Goal: Task Accomplishment & Management: Use online tool/utility

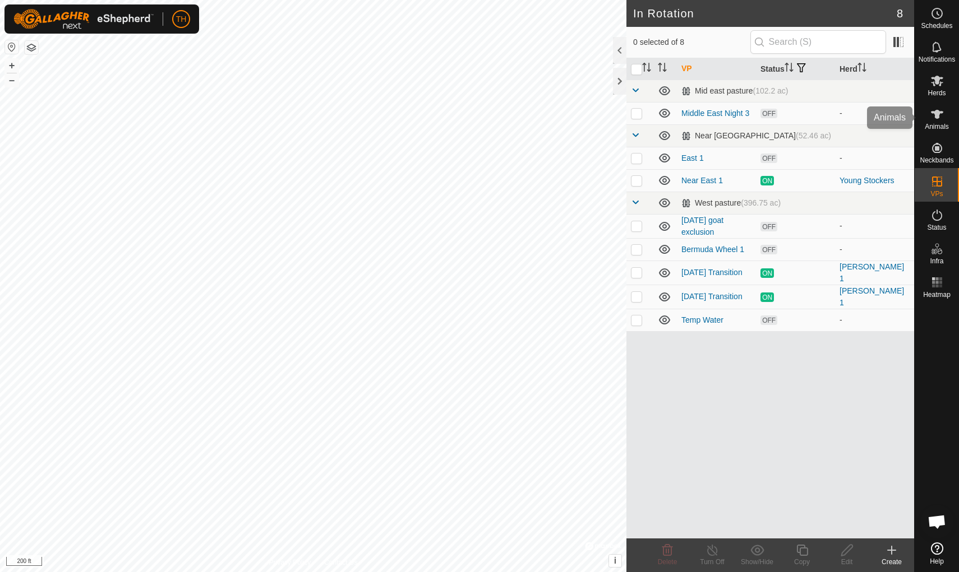
click at [941, 119] on icon at bounding box center [936, 114] width 13 height 13
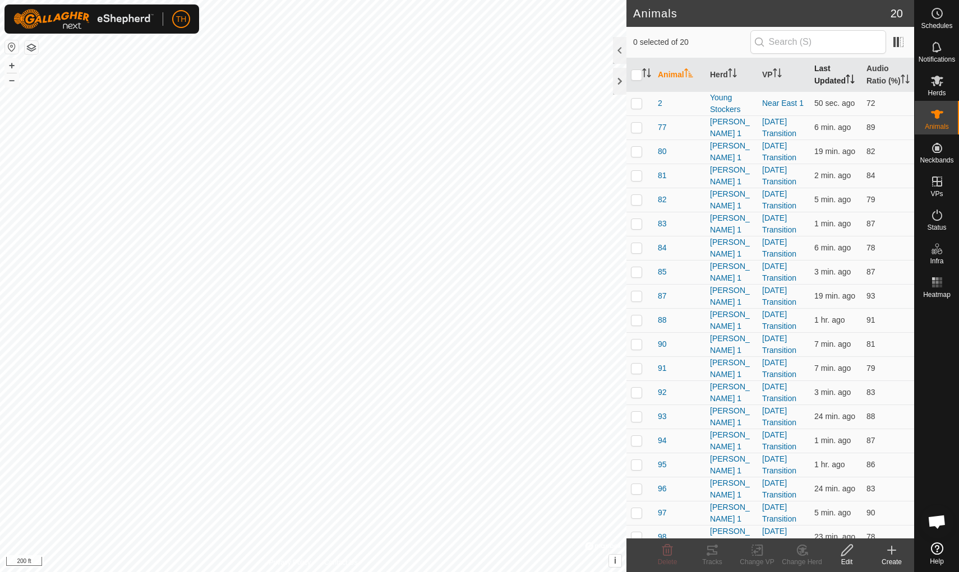
click at [832, 74] on th "Last Updated" at bounding box center [835, 75] width 52 height 34
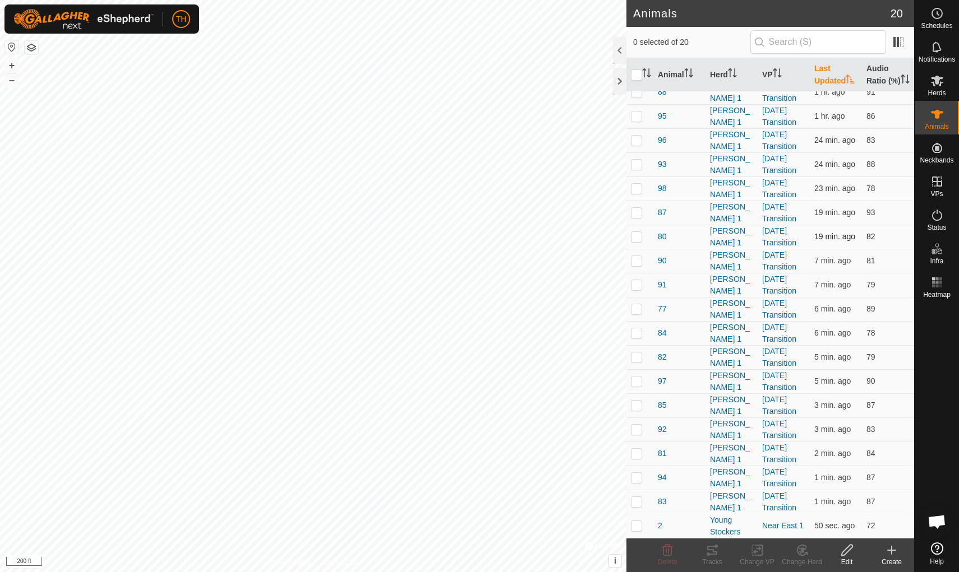
scroll to position [71, 0]
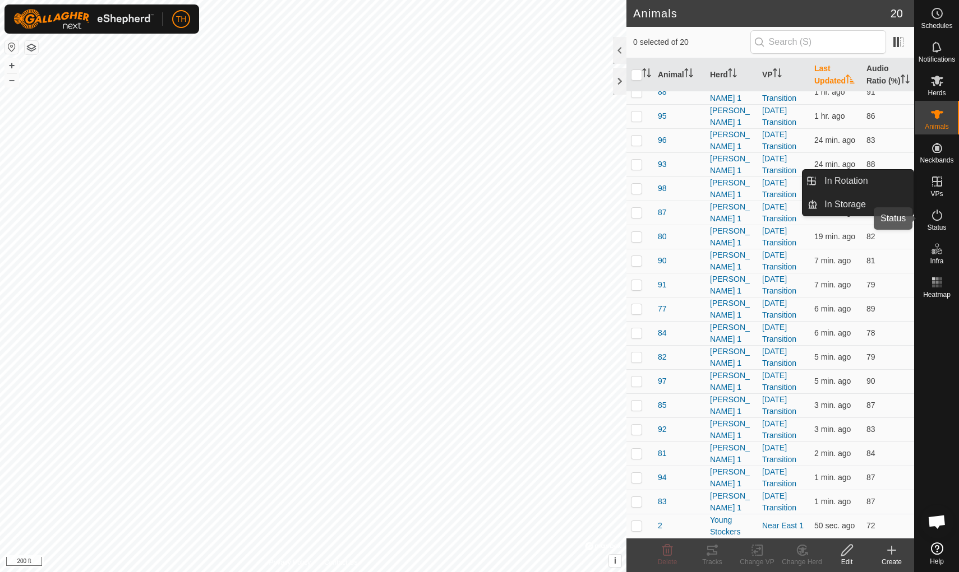
click at [930, 220] on icon at bounding box center [936, 215] width 13 height 13
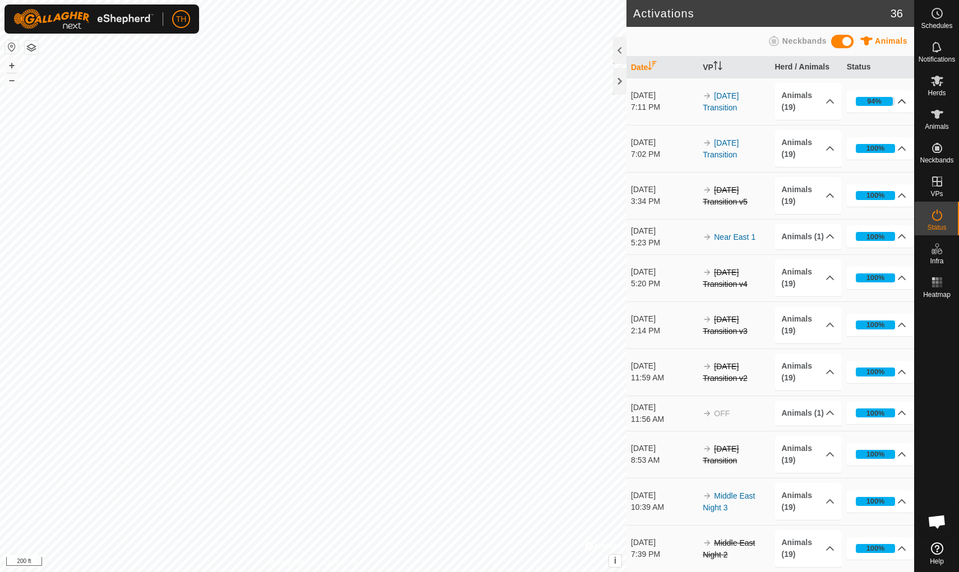
click at [882, 101] on div "94%" at bounding box center [873, 101] width 37 height 9
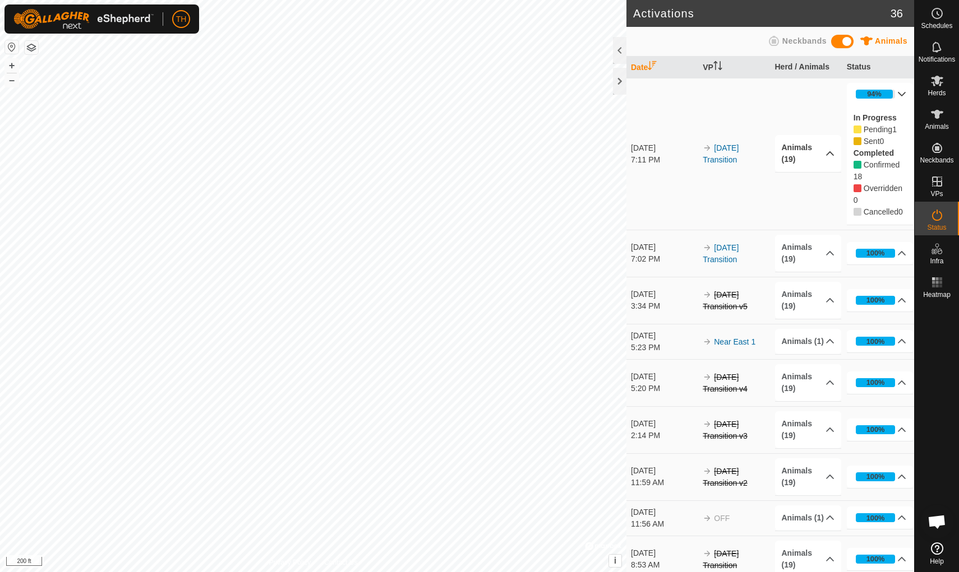
click at [807, 147] on p-accordion-header "Animals (19)" at bounding box center [808, 153] width 67 height 37
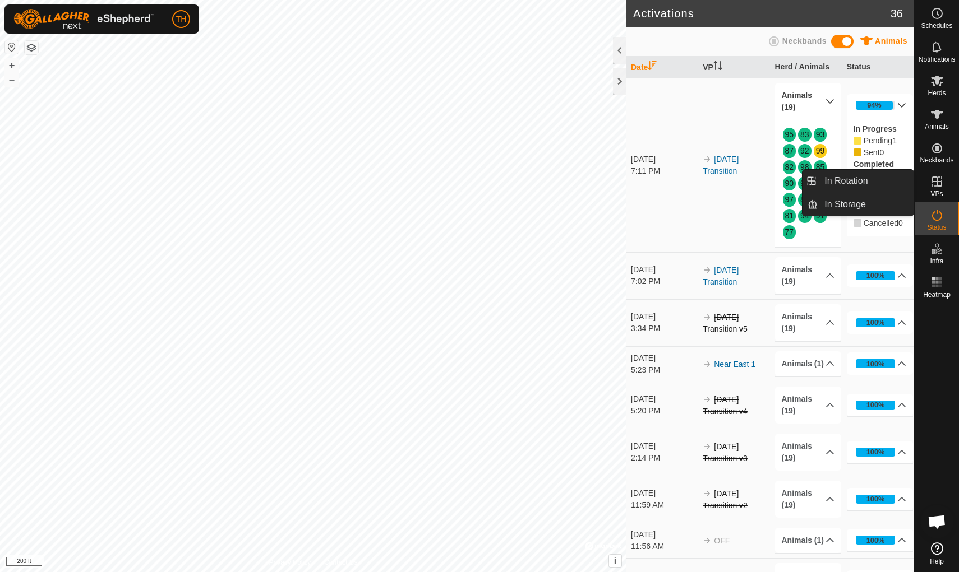
click at [938, 183] on icon at bounding box center [936, 181] width 13 height 13
click at [857, 182] on span "In Rotation" at bounding box center [845, 180] width 43 height 13
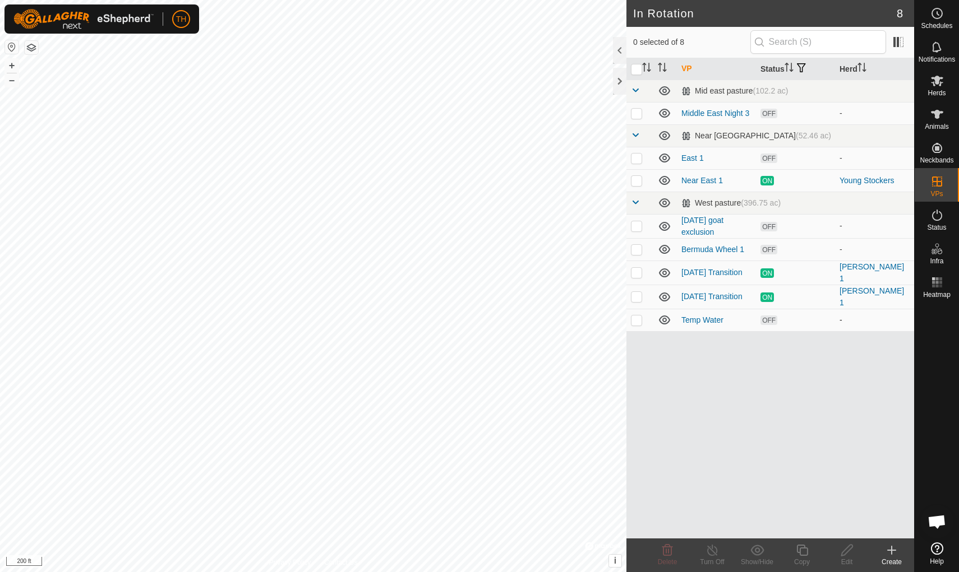
click at [635, 319] on p-checkbox at bounding box center [636, 320] width 11 height 9
checkbox input "true"
click at [803, 551] on icon at bounding box center [802, 550] width 14 height 13
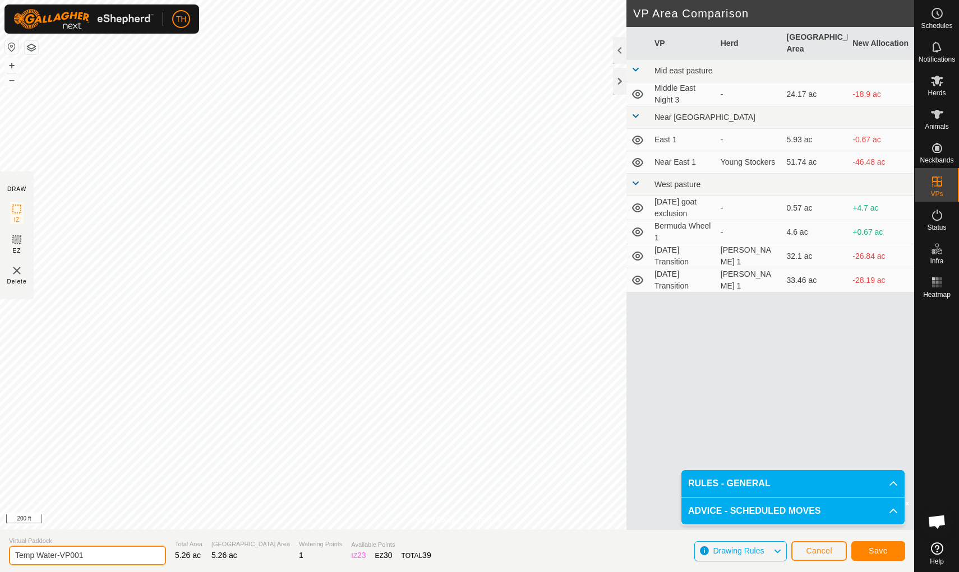
click at [125, 554] on input "Temp Water-VP001" at bounding box center [87, 556] width 157 height 20
type input "T"
type input "Bermuda Wheel 2"
click at [873, 549] on span "Save" at bounding box center [877, 551] width 19 height 9
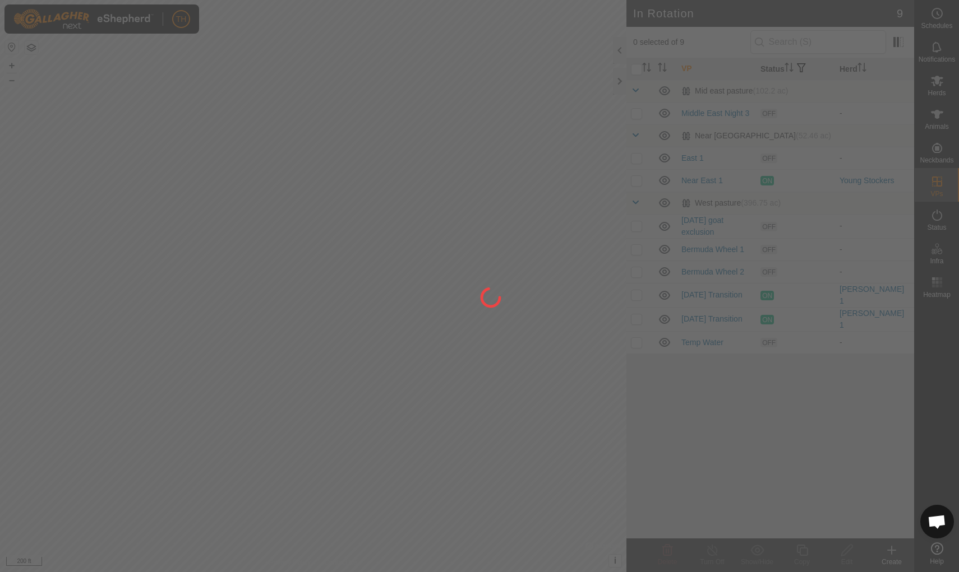
click at [327, 150] on div "TH Schedules Notifications Herds Animals Neckbands VPs Status Infra Heatmap Hel…" at bounding box center [479, 286] width 959 height 572
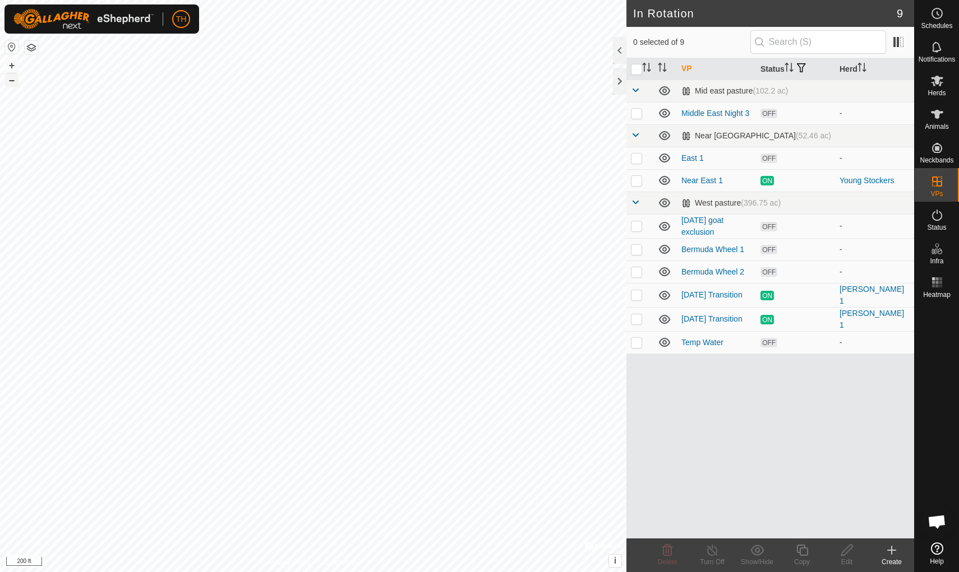
click at [11, 80] on button "–" at bounding box center [11, 79] width 13 height 13
checkbox input "true"
click at [803, 549] on icon at bounding box center [802, 550] width 14 height 13
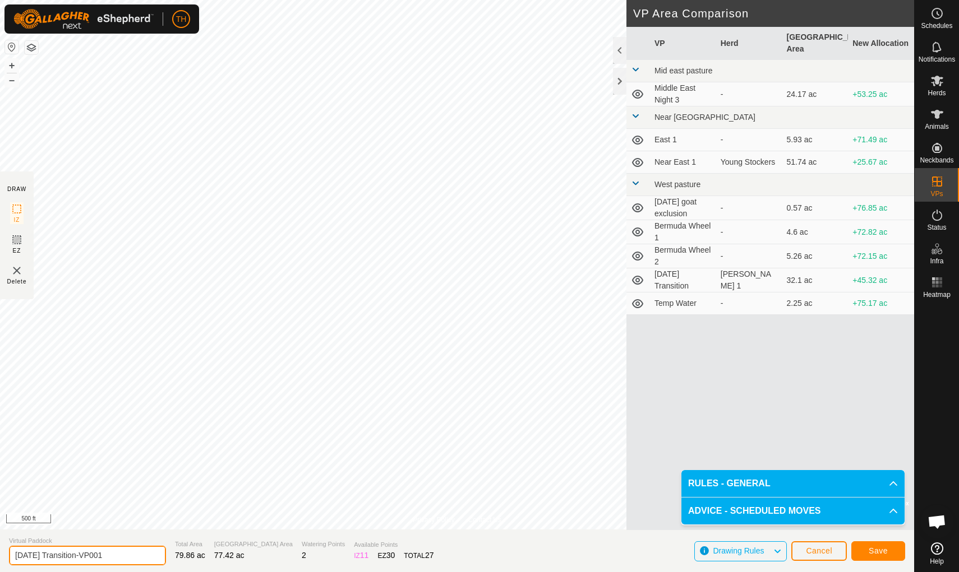
click at [117, 554] on input "[DATE] Transition-VP001" at bounding box center [87, 556] width 157 height 20
type input "O"
type input "Bermuda Move"
click at [879, 552] on span "Save" at bounding box center [877, 551] width 19 height 9
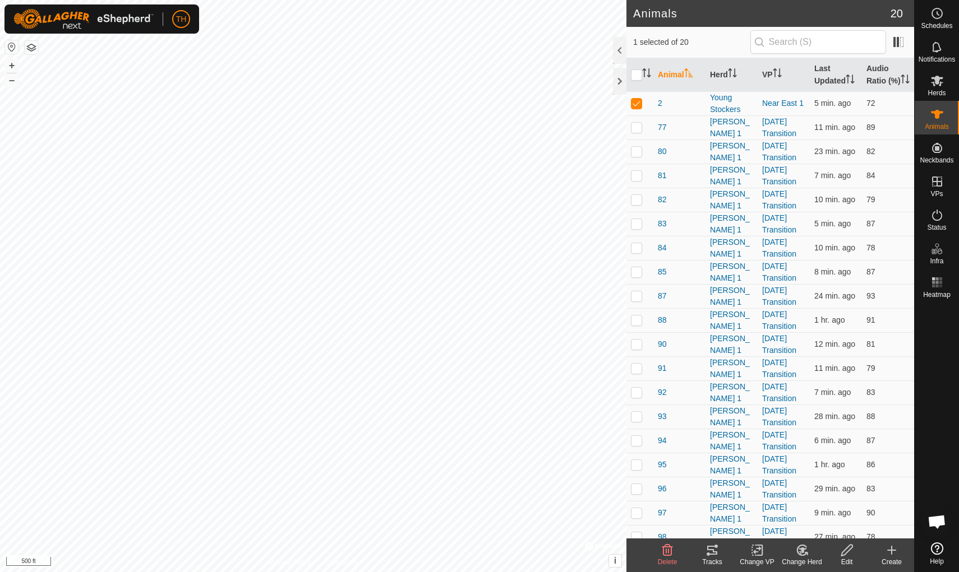
click at [716, 555] on icon at bounding box center [711, 550] width 13 height 13
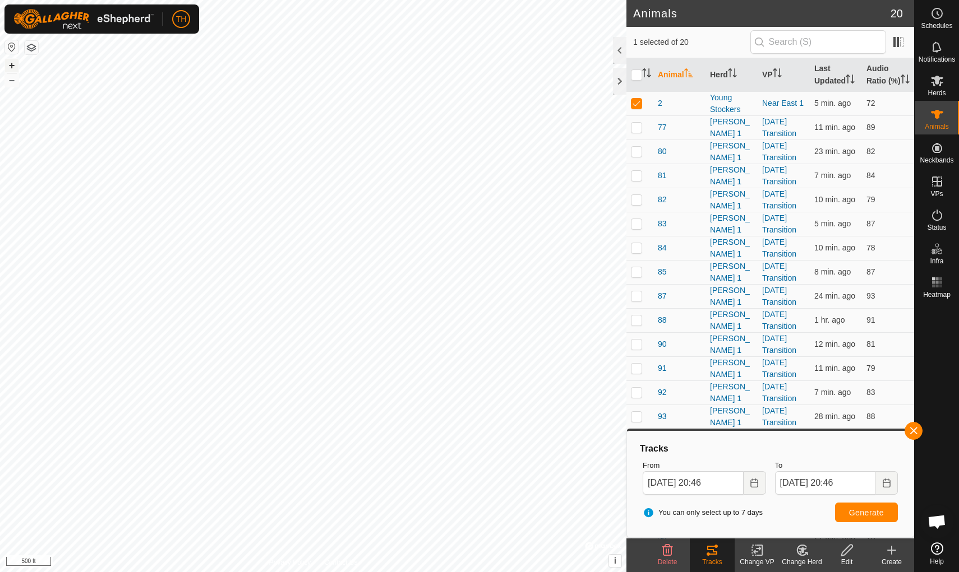
click at [12, 62] on button "+" at bounding box center [11, 65] width 13 height 13
checkbox input "false"
checkbox input "true"
click at [875, 510] on span "Generate" at bounding box center [866, 512] width 35 height 9
click at [621, 80] on div at bounding box center [619, 81] width 13 height 27
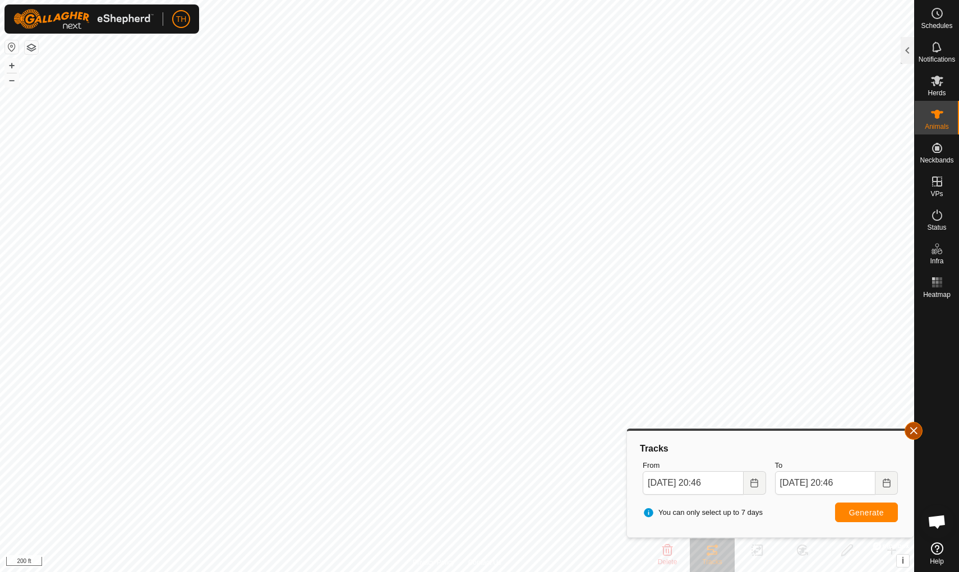
click at [915, 433] on span "button" at bounding box center [913, 431] width 9 height 9
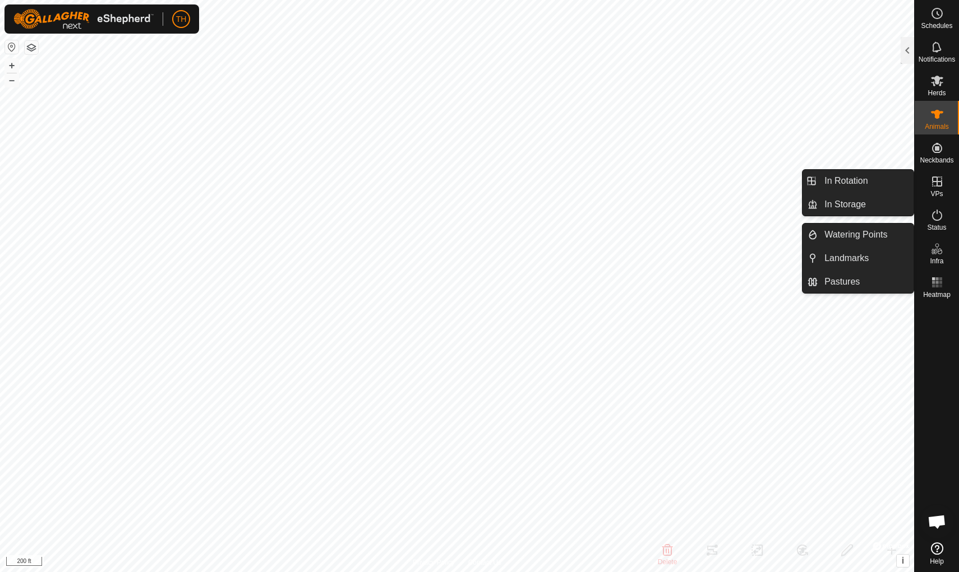
click at [938, 178] on icon at bounding box center [936, 181] width 13 height 13
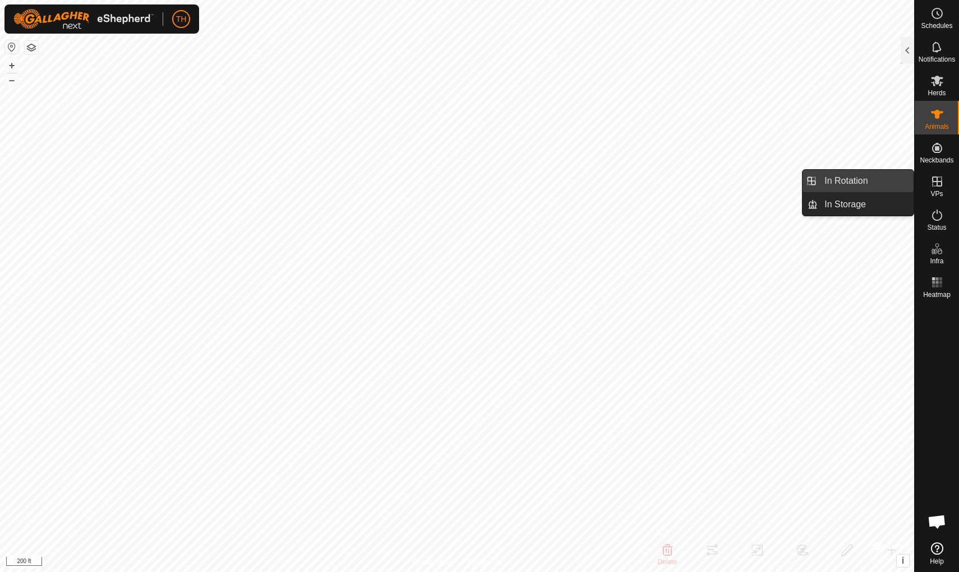
click at [851, 177] on span "In Rotation" at bounding box center [845, 180] width 43 height 13
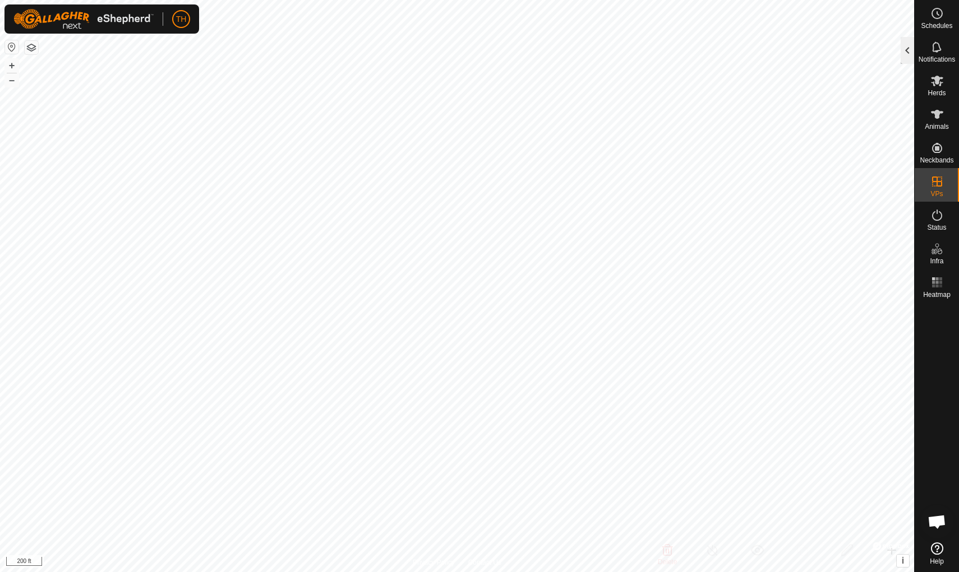
click at [909, 47] on div at bounding box center [906, 50] width 13 height 27
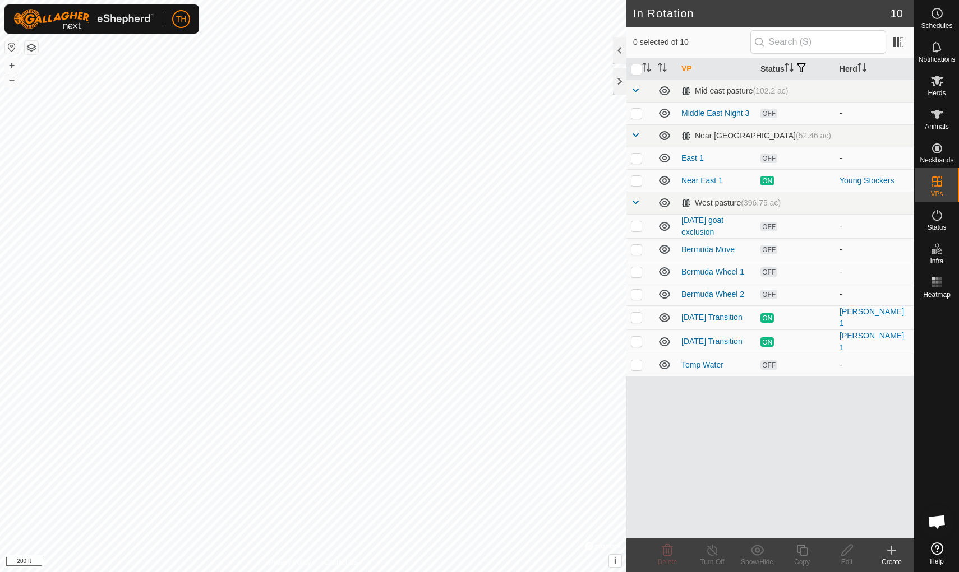
click at [635, 360] on p-checkbox at bounding box center [636, 364] width 11 height 9
checkbox input "true"
click at [802, 550] on icon at bounding box center [802, 550] width 14 height 13
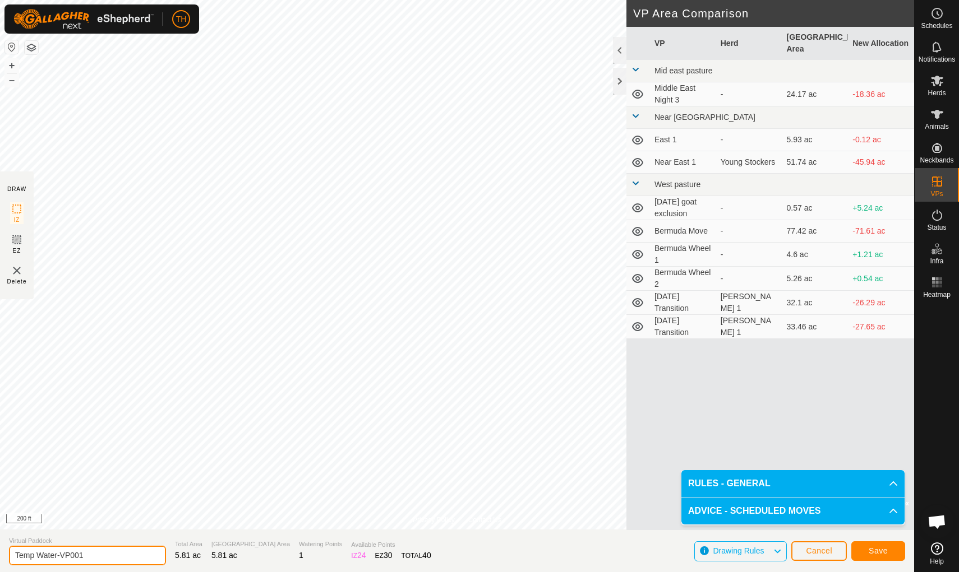
click at [94, 552] on input "Temp Water-VP001" at bounding box center [87, 556] width 157 height 20
type input "T"
type input "Bermuda Wheel 3"
click at [871, 552] on span "Save" at bounding box center [877, 551] width 19 height 9
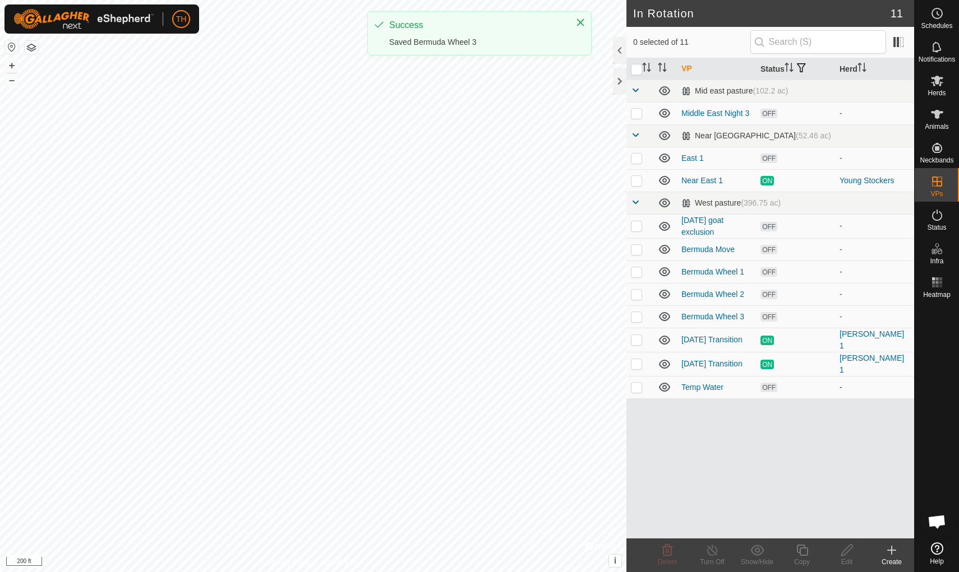
click at [636, 386] on p-checkbox at bounding box center [636, 387] width 11 height 9
checkbox input "true"
click at [799, 557] on icon at bounding box center [802, 550] width 14 height 13
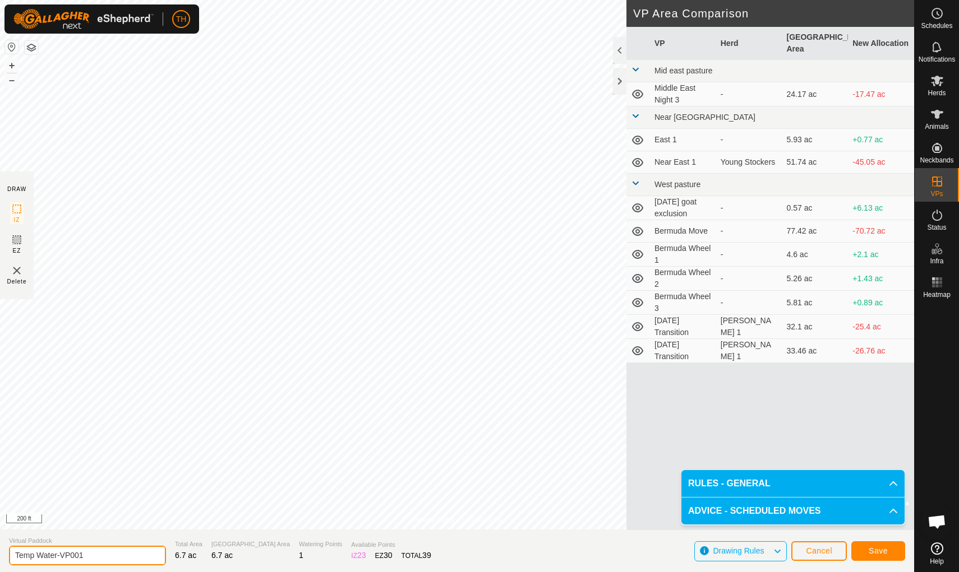
click at [107, 555] on input "Temp Water-VP001" at bounding box center [87, 556] width 157 height 20
type input "T"
type input "Bermuda Wheel 4"
click at [877, 549] on span "Save" at bounding box center [877, 551] width 19 height 9
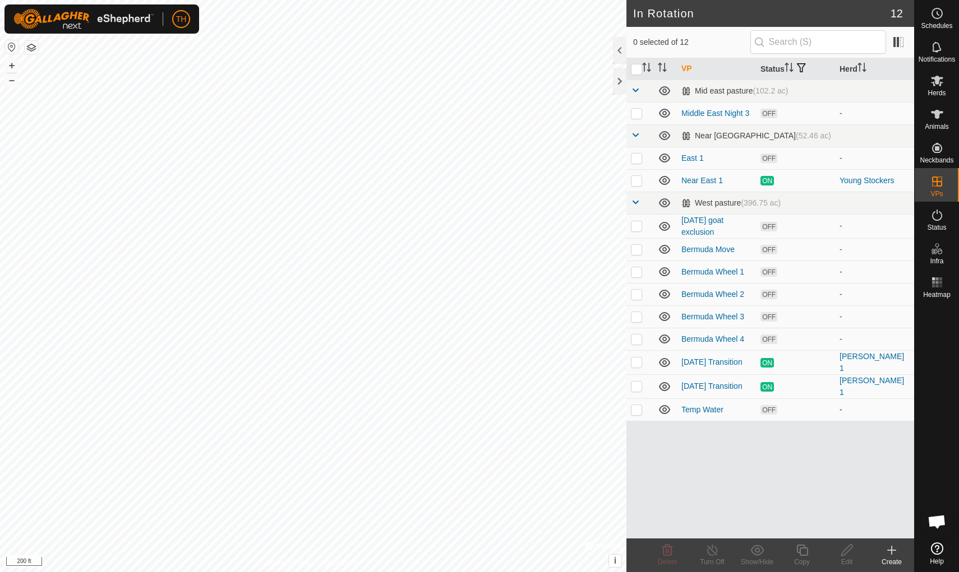
click at [634, 408] on p-checkbox at bounding box center [636, 409] width 11 height 9
checkbox input "true"
click at [888, 553] on icon at bounding box center [891, 550] width 13 height 13
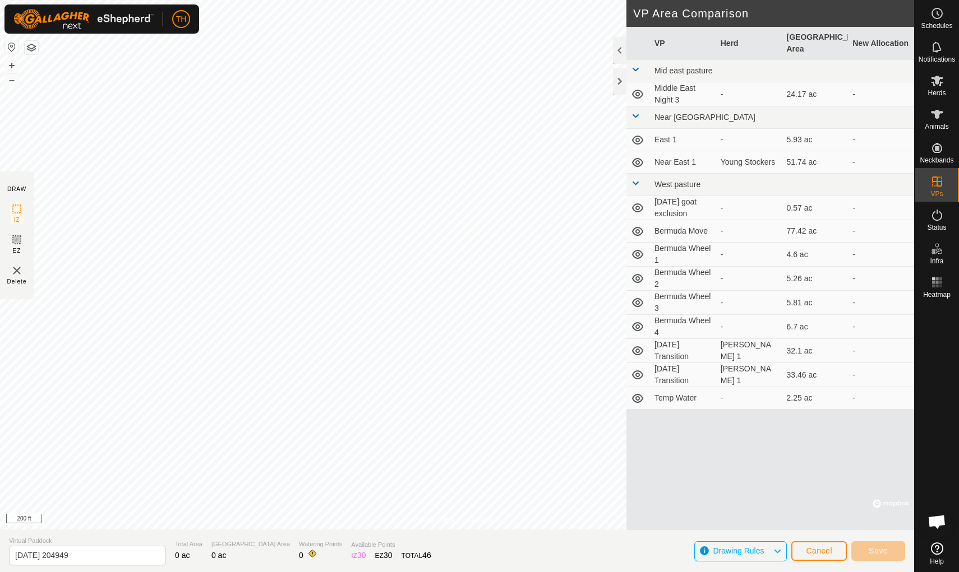
click at [813, 549] on span "Cancel" at bounding box center [818, 551] width 26 height 9
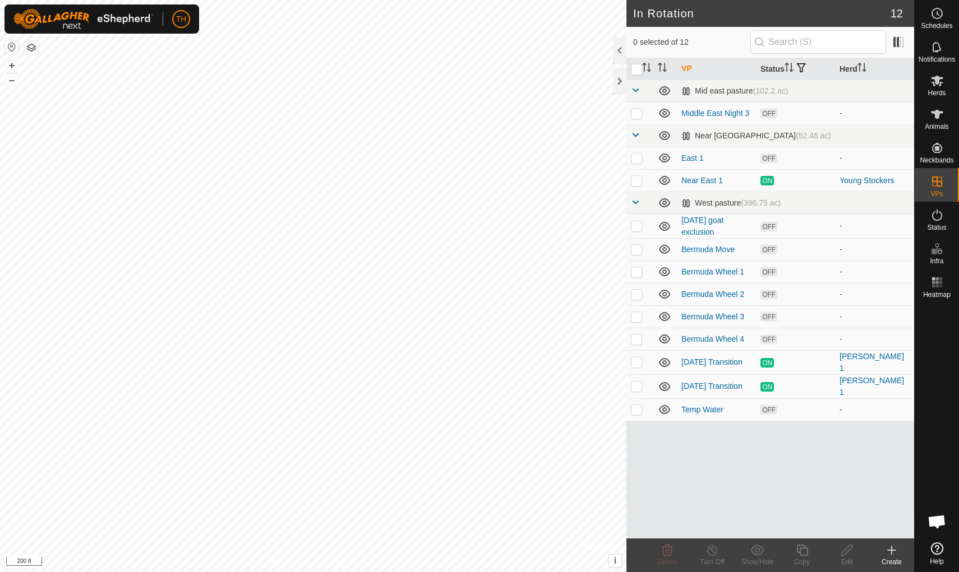
click at [638, 409] on p-checkbox at bounding box center [636, 409] width 11 height 9
checkbox input "true"
click at [806, 549] on icon at bounding box center [801, 550] width 11 height 11
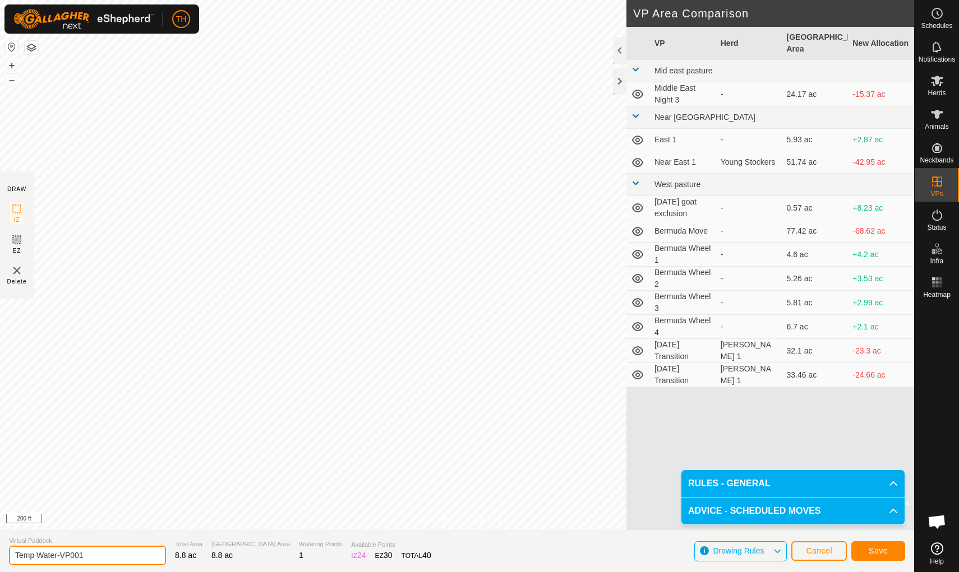
click at [96, 556] on input "Temp Water-VP001" at bounding box center [87, 556] width 157 height 20
type input "T"
type input "Bermuda Wheel 5"
click at [874, 548] on span "Save" at bounding box center [877, 551] width 19 height 9
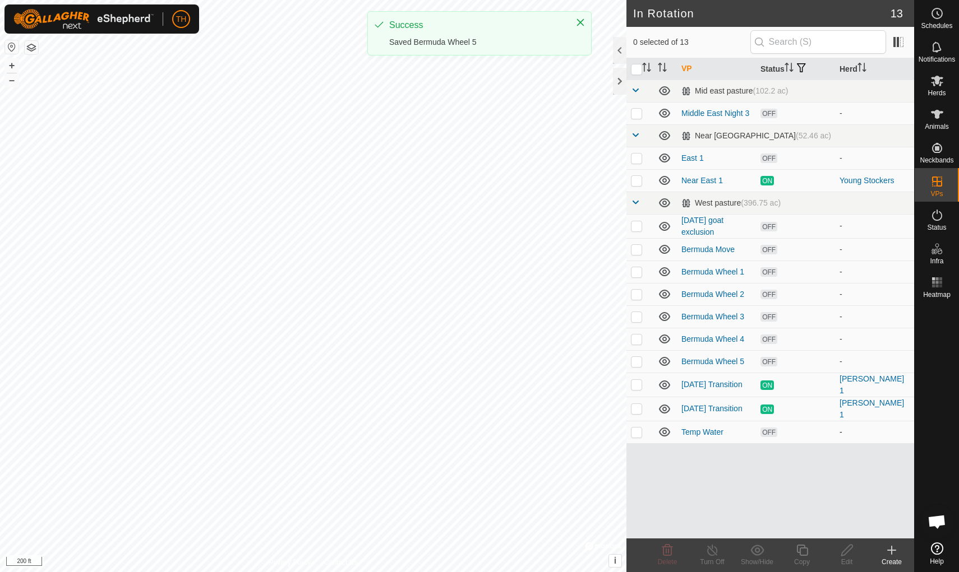
click at [637, 428] on p-checkbox at bounding box center [636, 432] width 11 height 9
checkbox input "true"
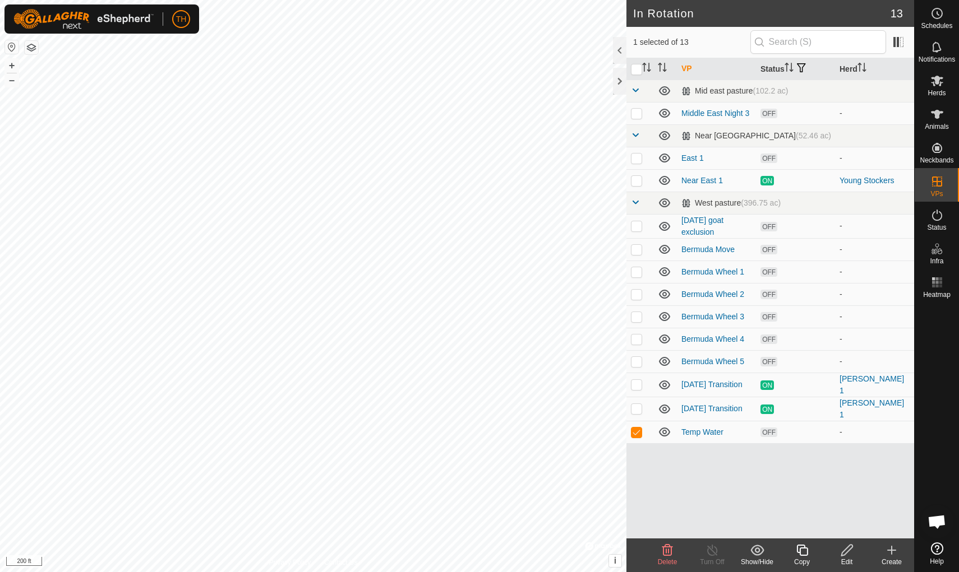
click at [803, 554] on icon at bounding box center [802, 550] width 14 height 13
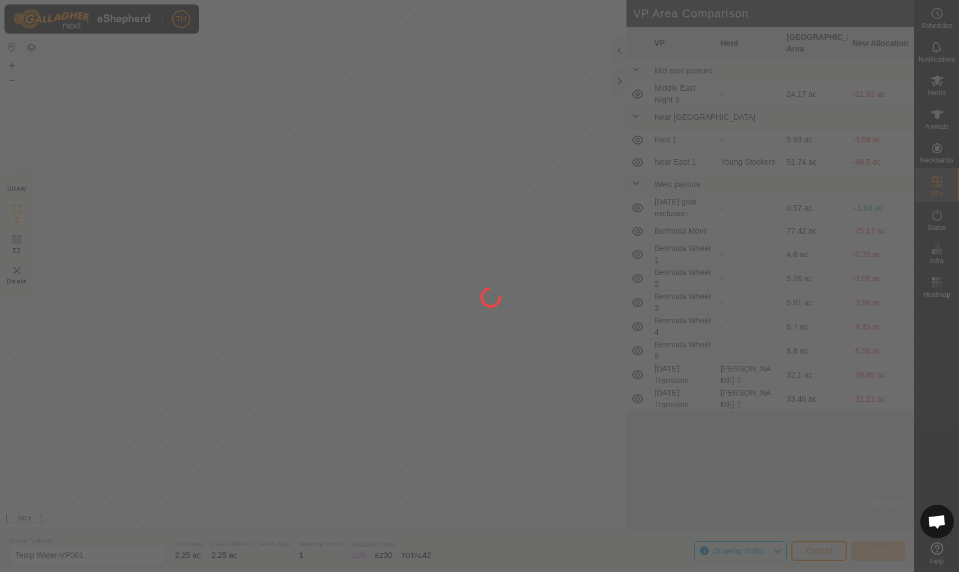
click at [383, 152] on div "TH Schedules Notifications Herds Animals Neckbands VPs Status Infra Heatmap Hel…" at bounding box center [479, 286] width 959 height 572
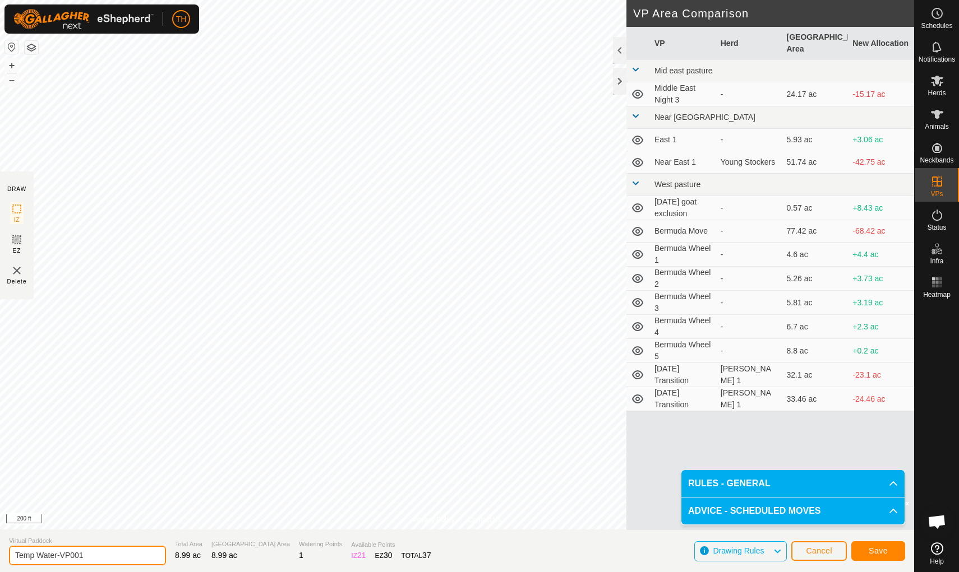
click at [99, 555] on input "Temp Water-VP001" at bounding box center [87, 556] width 157 height 20
type input "T"
type input "Bermuda Wheel 6"
click at [883, 550] on span "Save" at bounding box center [877, 551] width 19 height 9
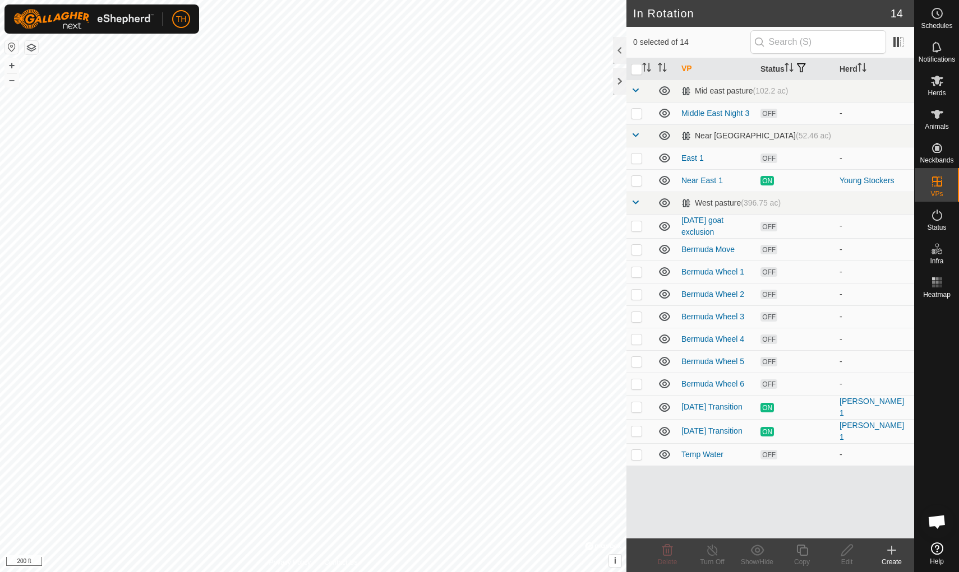
checkbox input "true"
click at [804, 550] on icon at bounding box center [802, 550] width 14 height 13
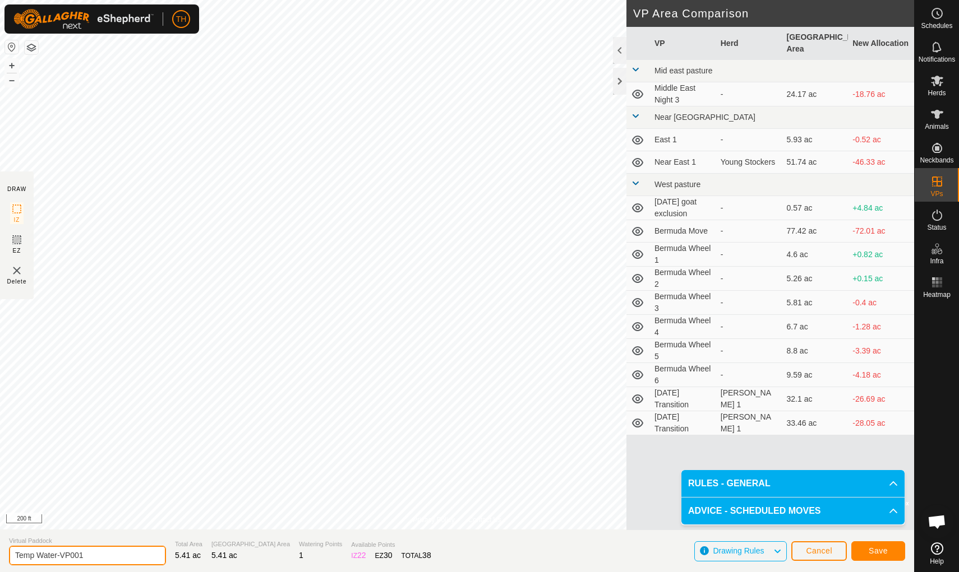
click at [112, 557] on input "Temp Water-VP001" at bounding box center [87, 556] width 157 height 20
type input "T"
type input "Bermuda Wheel 7"
click at [873, 553] on span "Save" at bounding box center [877, 551] width 19 height 9
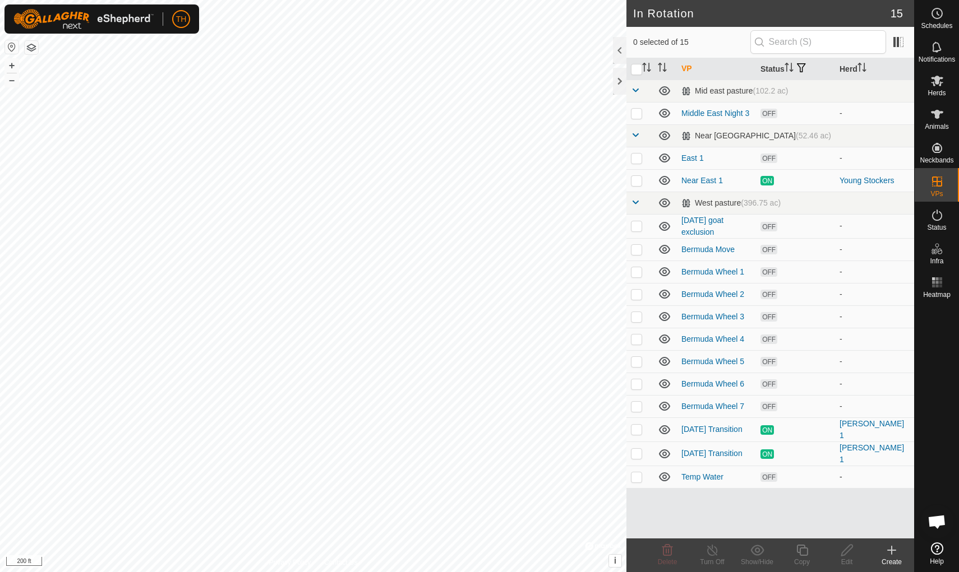
click at [637, 474] on p-checkbox at bounding box center [636, 477] width 11 height 9
checkbox input "true"
click at [804, 553] on icon at bounding box center [802, 550] width 14 height 13
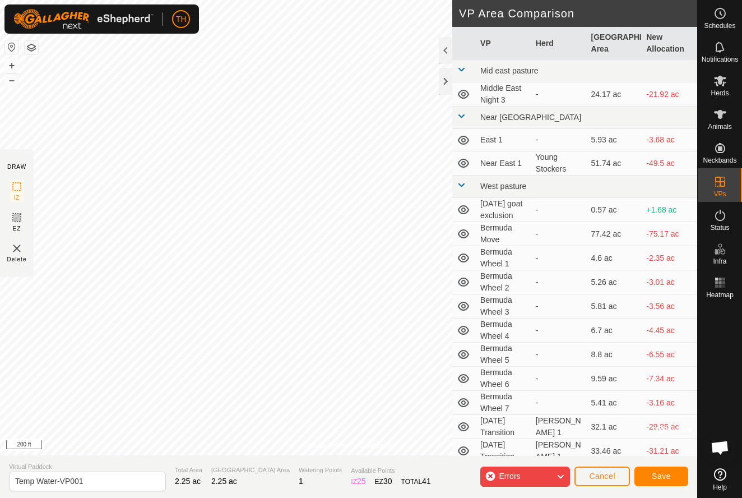
click at [614, 475] on span "Cancel" at bounding box center [602, 475] width 26 height 9
